Goal: Use online tool/utility: Utilize a website feature to perform a specific function

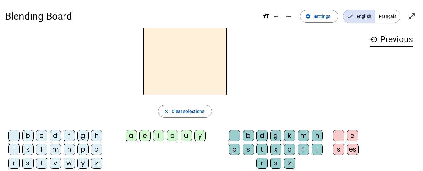
click at [131, 139] on div "a" at bounding box center [130, 135] width 11 height 11
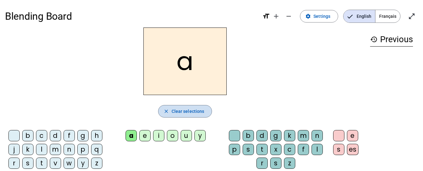
click at [185, 109] on span "Clear selections" at bounding box center [187, 112] width 33 height 8
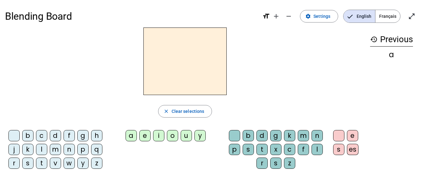
click at [12, 146] on div "j" at bounding box center [13, 149] width 11 height 11
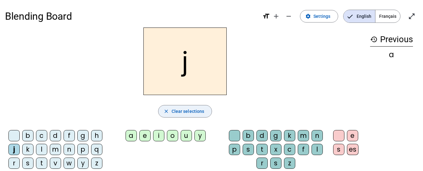
click at [188, 112] on span "Clear selections" at bounding box center [187, 112] width 33 height 8
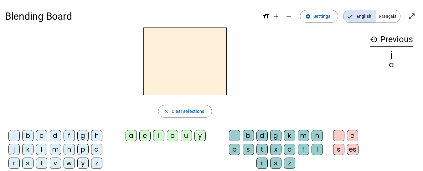
click at [53, 150] on div "m" at bounding box center [55, 149] width 11 height 11
click at [351, 136] on div "e" at bounding box center [352, 135] width 11 height 11
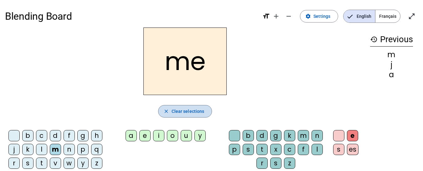
click at [188, 110] on span "Clear selections" at bounding box center [187, 112] width 33 height 8
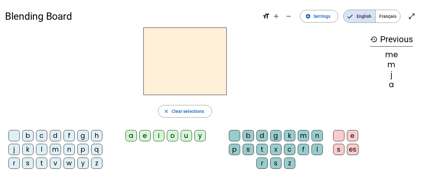
click at [55, 150] on div "m" at bounding box center [55, 149] width 11 height 11
click at [131, 135] on div "a" at bounding box center [130, 135] width 11 height 11
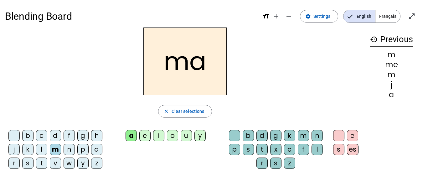
click at [316, 149] on div "l" at bounding box center [316, 149] width 11 height 11
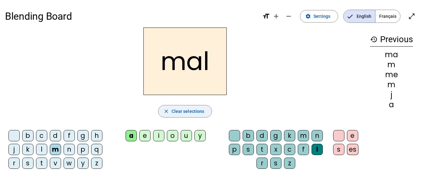
click at [192, 113] on span "Clear selections" at bounding box center [187, 112] width 33 height 8
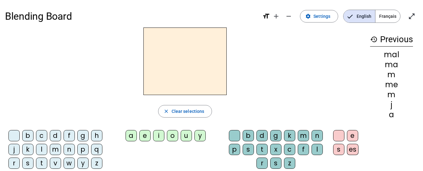
click at [41, 150] on div "l" at bounding box center [41, 149] width 11 height 11
click at [185, 135] on div "u" at bounding box center [186, 135] width 11 height 11
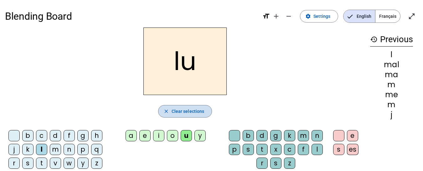
click at [194, 112] on span "Clear selections" at bounding box center [187, 112] width 33 height 8
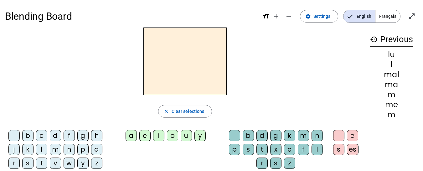
click at [44, 163] on div "t" at bounding box center [41, 163] width 11 height 11
click at [184, 135] on div "u" at bounding box center [186, 135] width 11 height 11
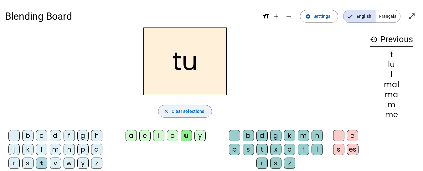
click at [204, 109] on span "button" at bounding box center [184, 111] width 53 height 15
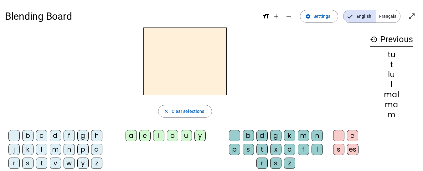
click at [41, 164] on div "t" at bounding box center [41, 163] width 11 height 11
click at [146, 135] on div "e" at bounding box center [144, 135] width 11 height 11
